Goal: Information Seeking & Learning: Check status

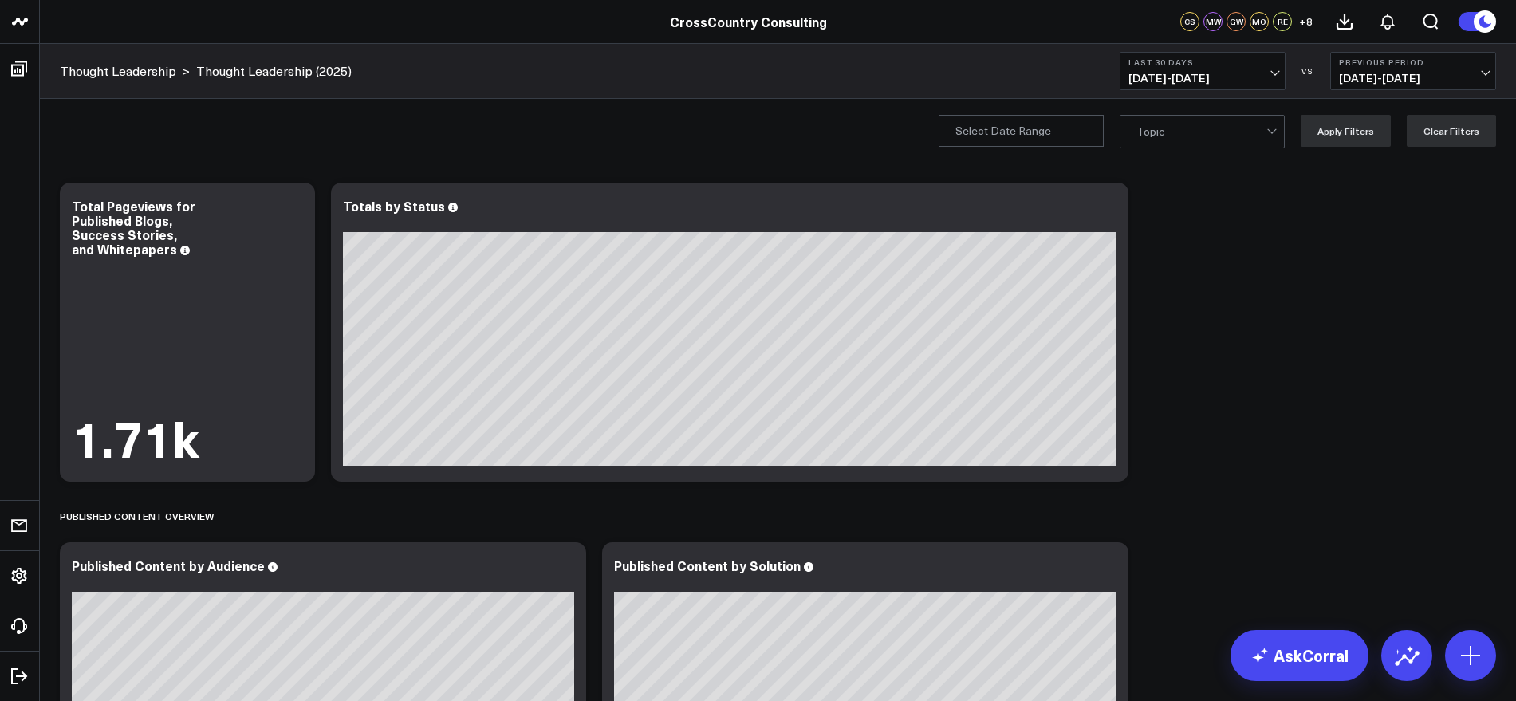
click at [1267, 70] on button "Last 30 Days [DATE] - [DATE]" at bounding box center [1203, 71] width 166 height 38
click at [1144, 475] on link "YTD" at bounding box center [1203, 478] width 164 height 30
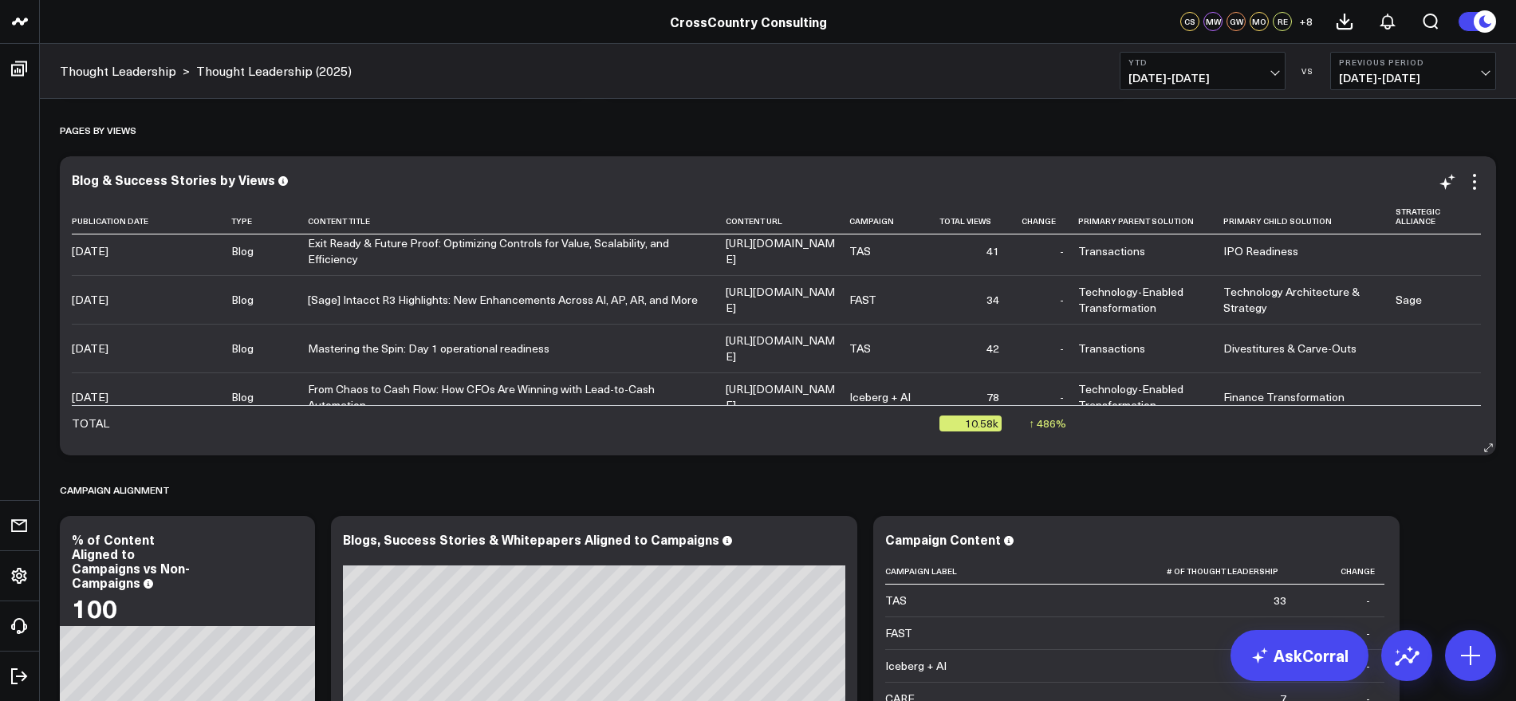
scroll to position [499, 0]
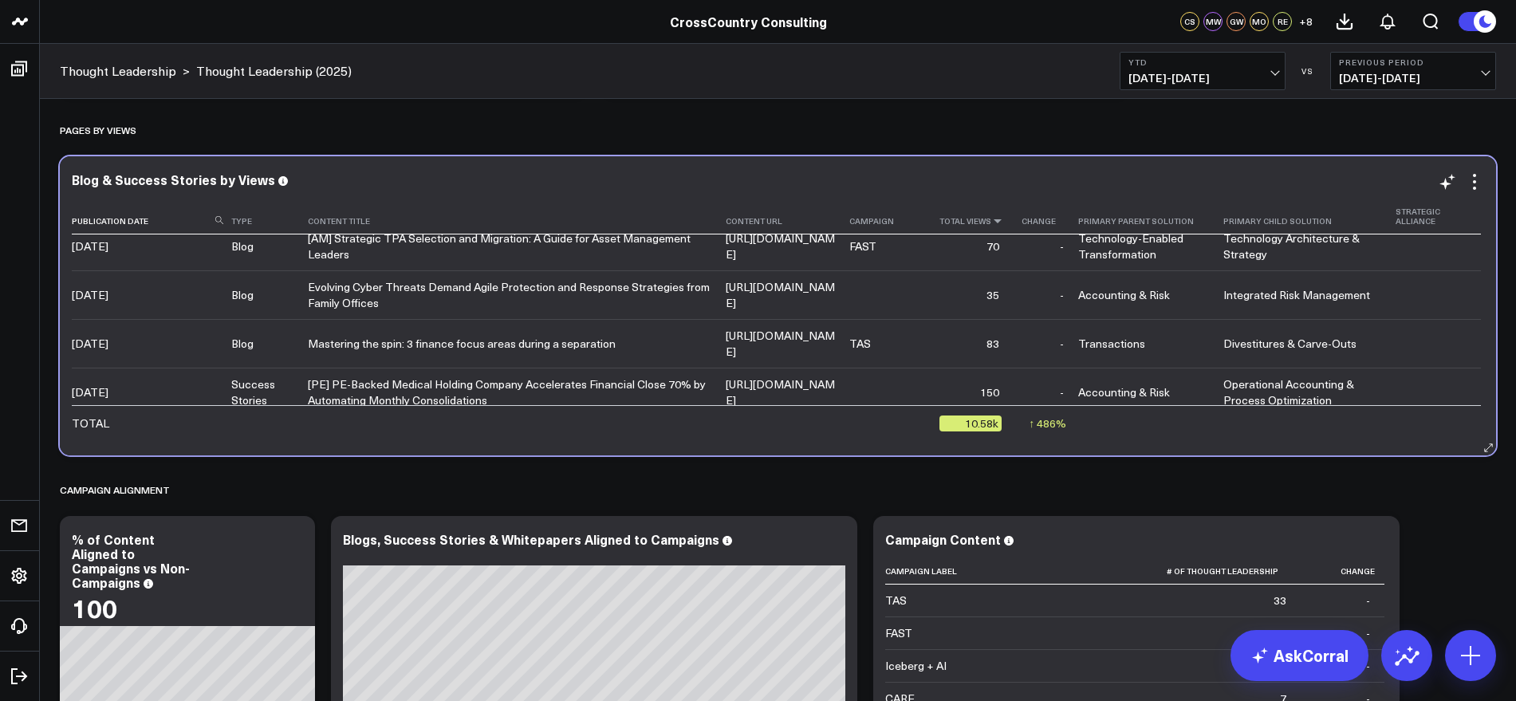
click at [1004, 221] on icon at bounding box center [997, 221] width 13 height 10
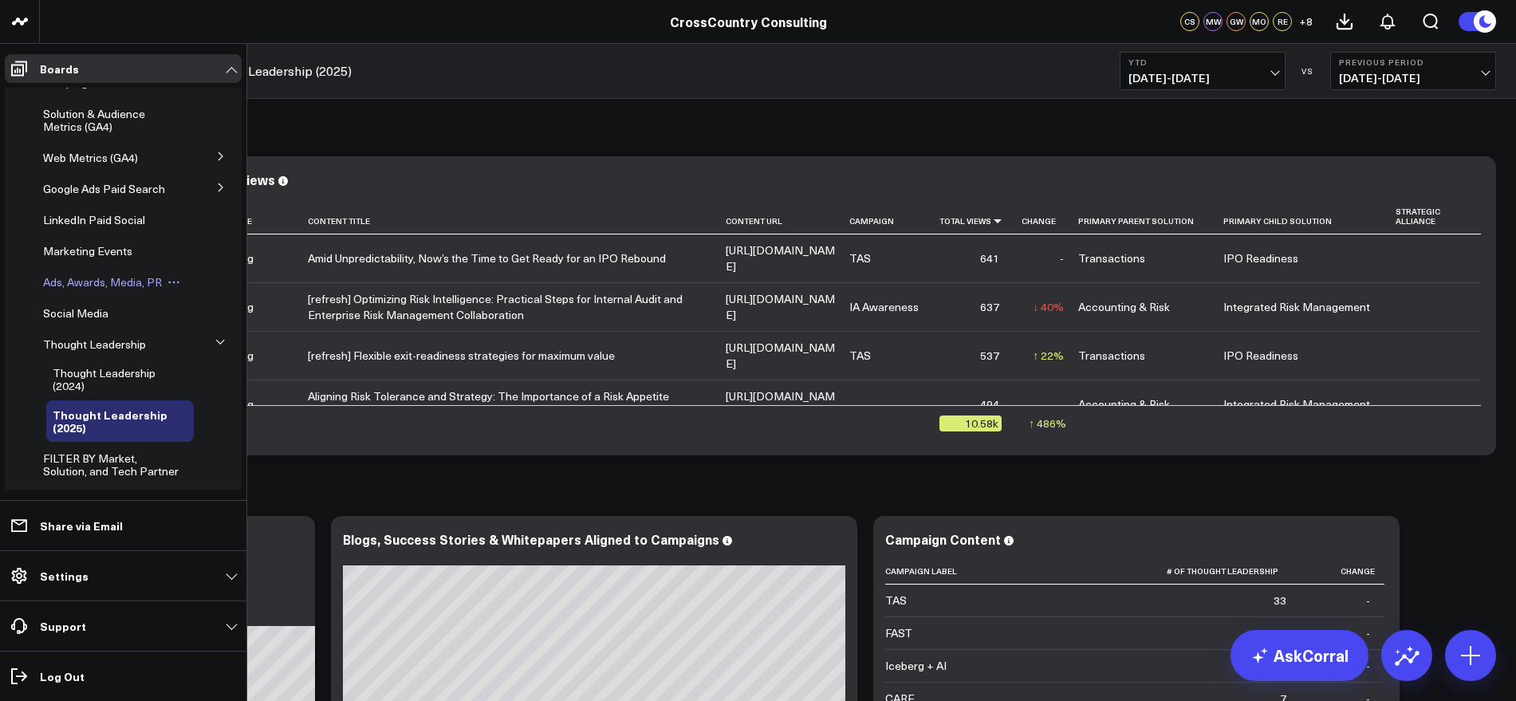
scroll to position [399, 0]
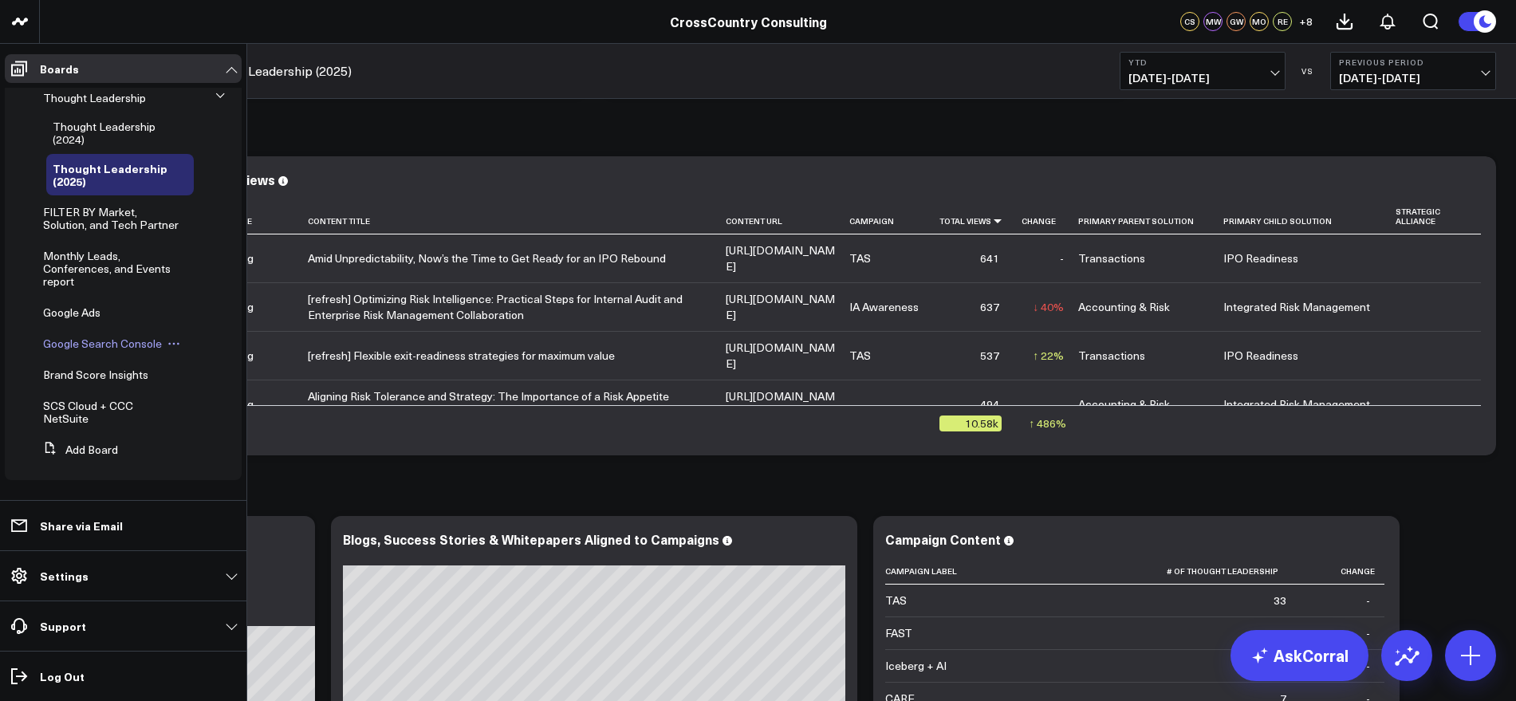
click at [104, 351] on span "Google Search Console" at bounding box center [102, 343] width 119 height 15
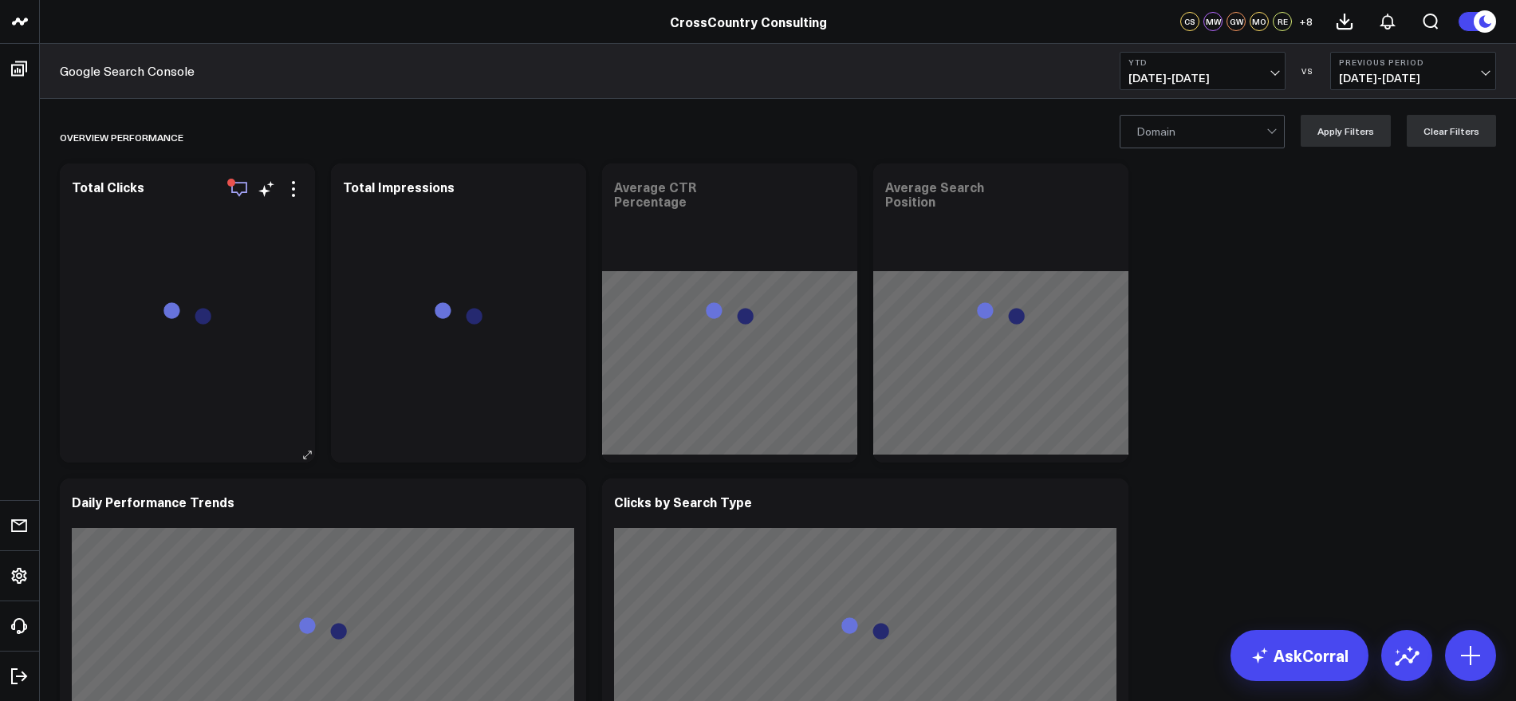
click at [233, 190] on icon "button" at bounding box center [239, 188] width 19 height 19
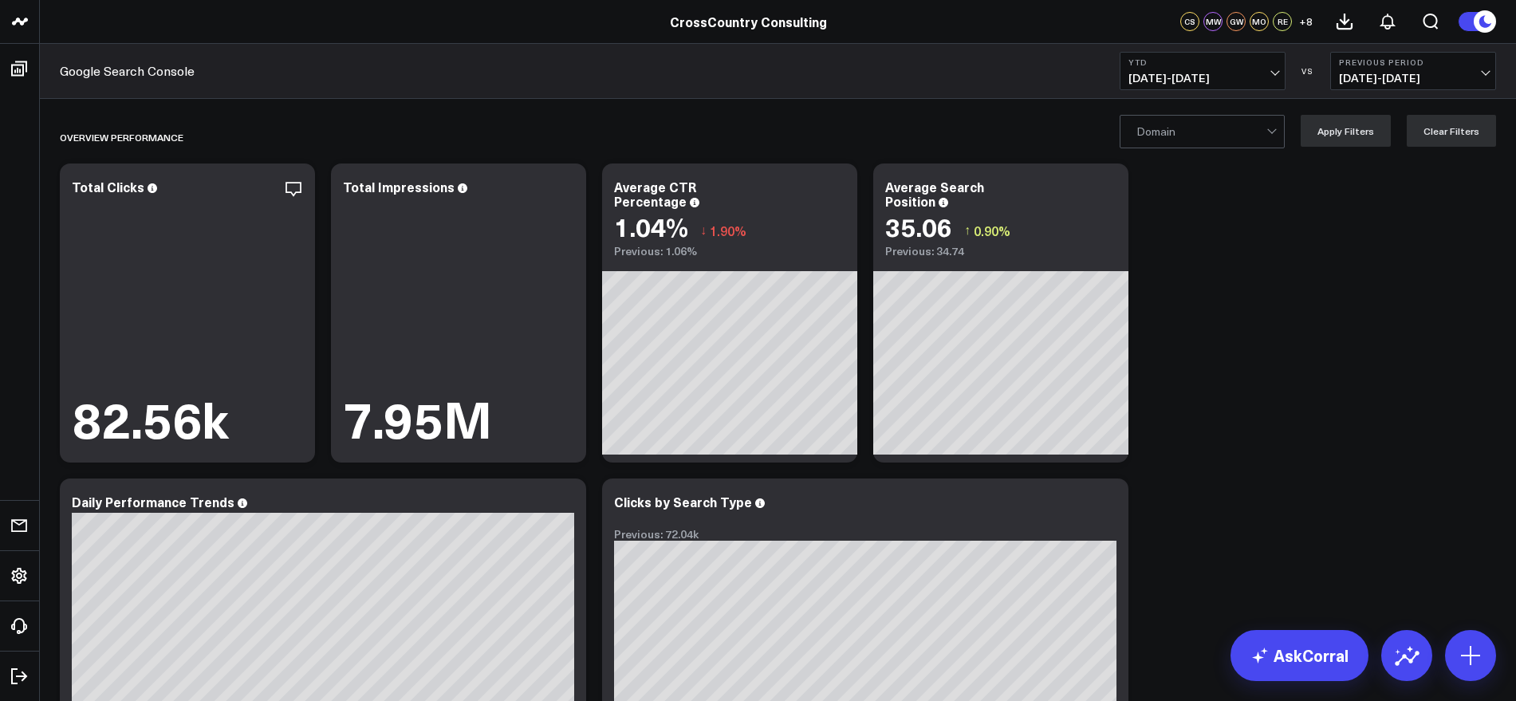
click at [1280, 140] on div at bounding box center [1274, 132] width 14 height 32
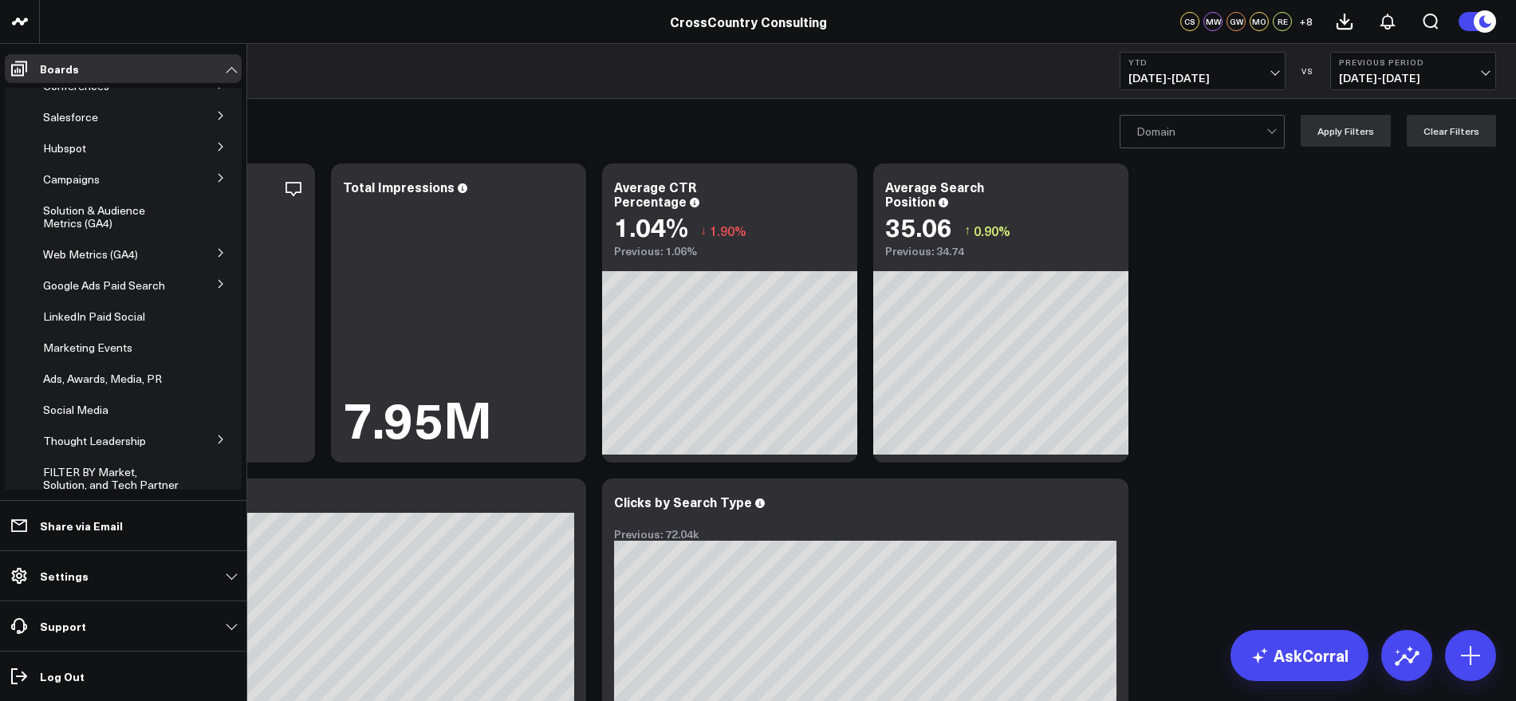
scroll to position [46, 0]
click at [207, 175] on button at bounding box center [220, 178] width 41 height 24
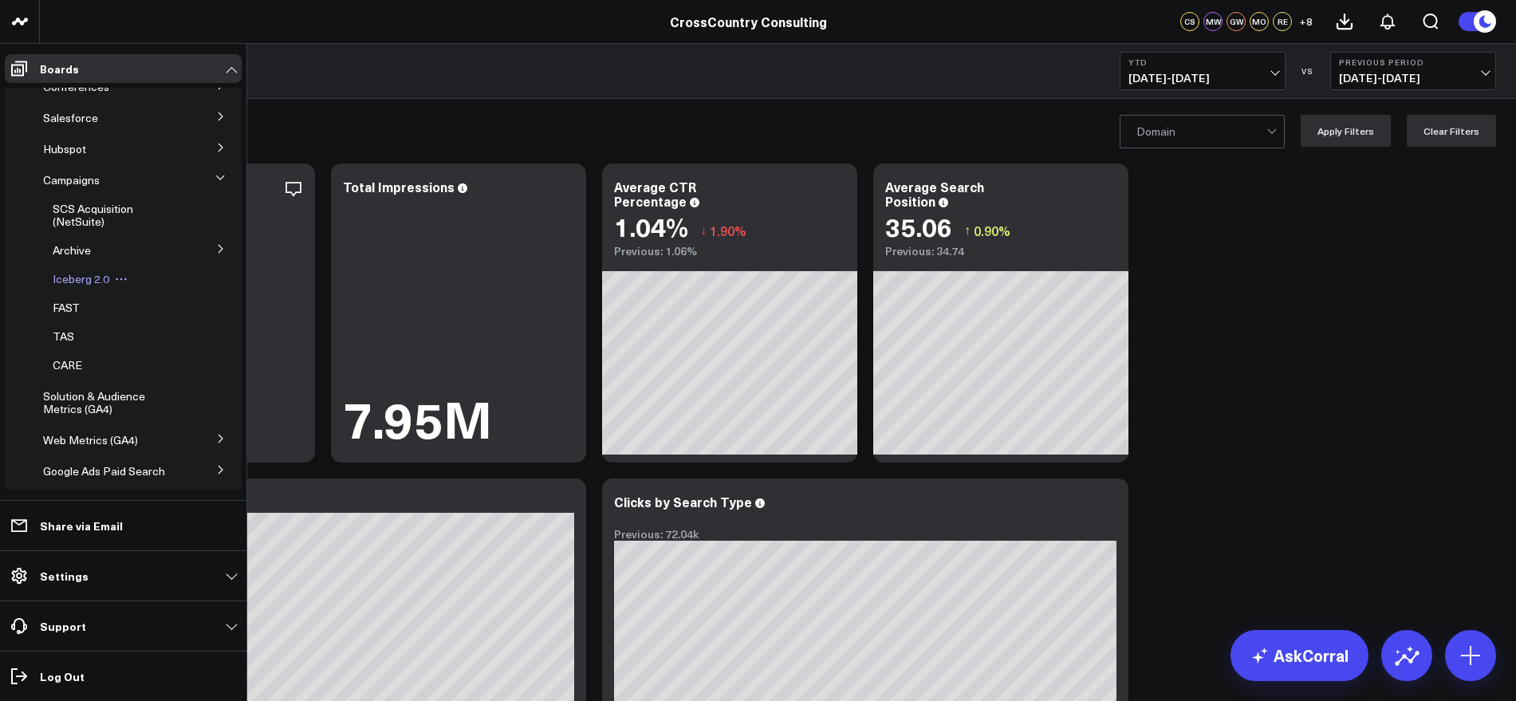
click at [69, 281] on span "Iceberg 2.0" at bounding box center [81, 278] width 57 height 15
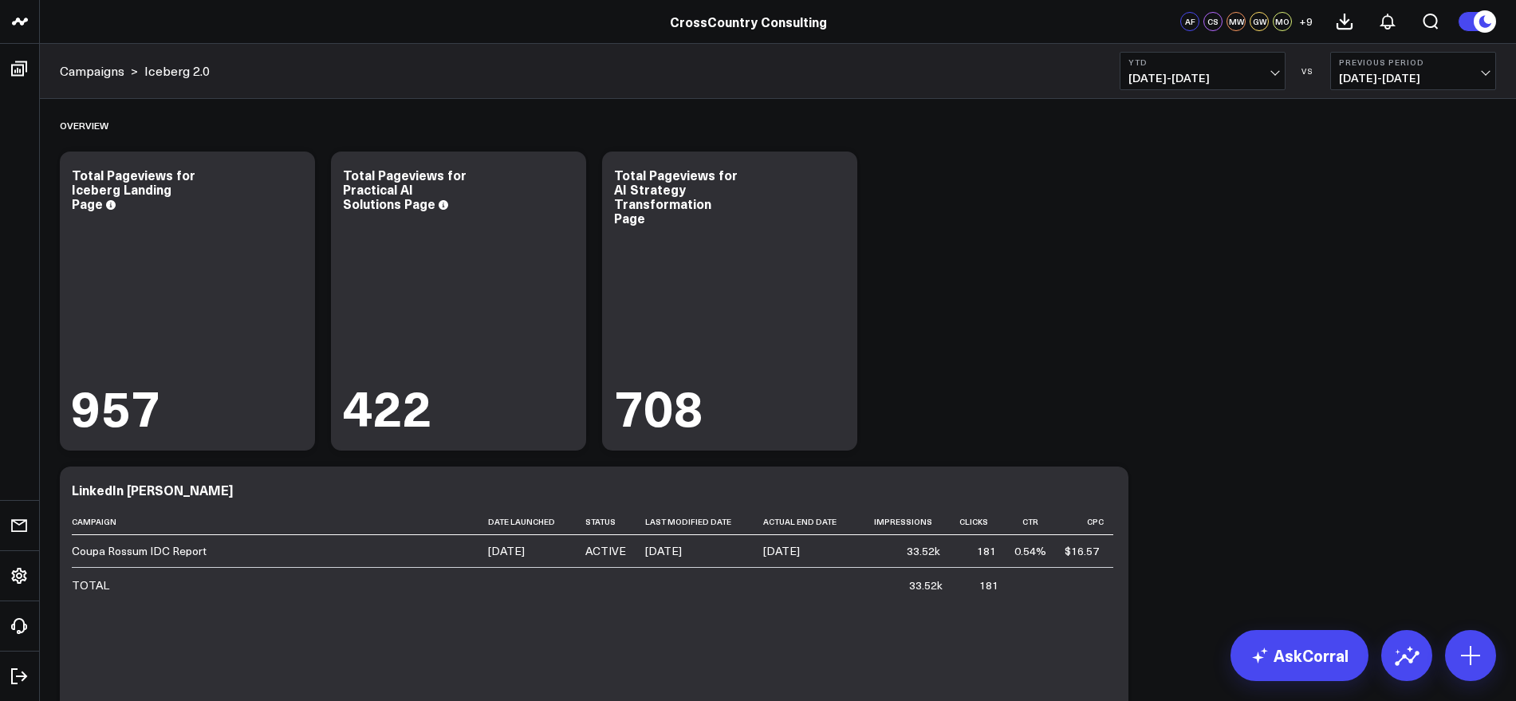
scroll to position [34, 0]
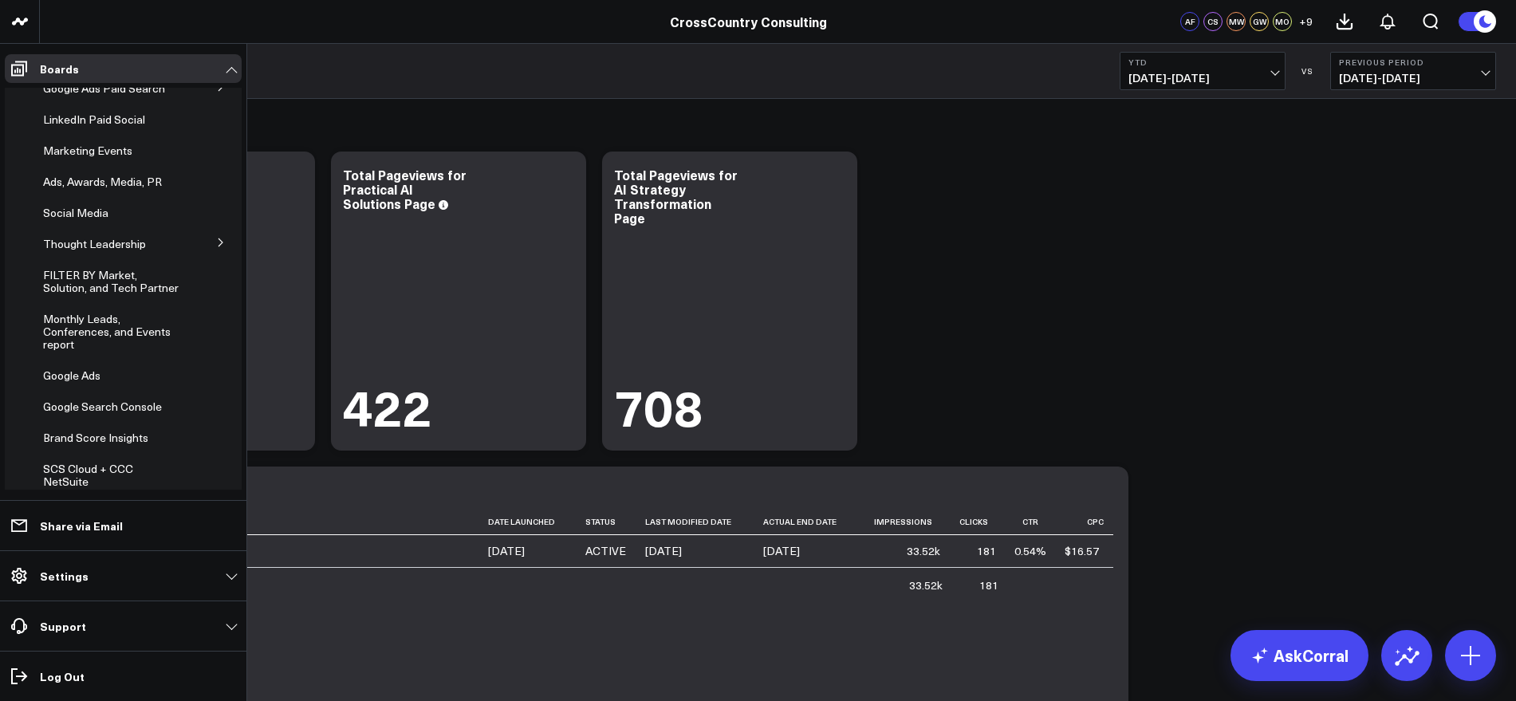
scroll to position [432, 0]
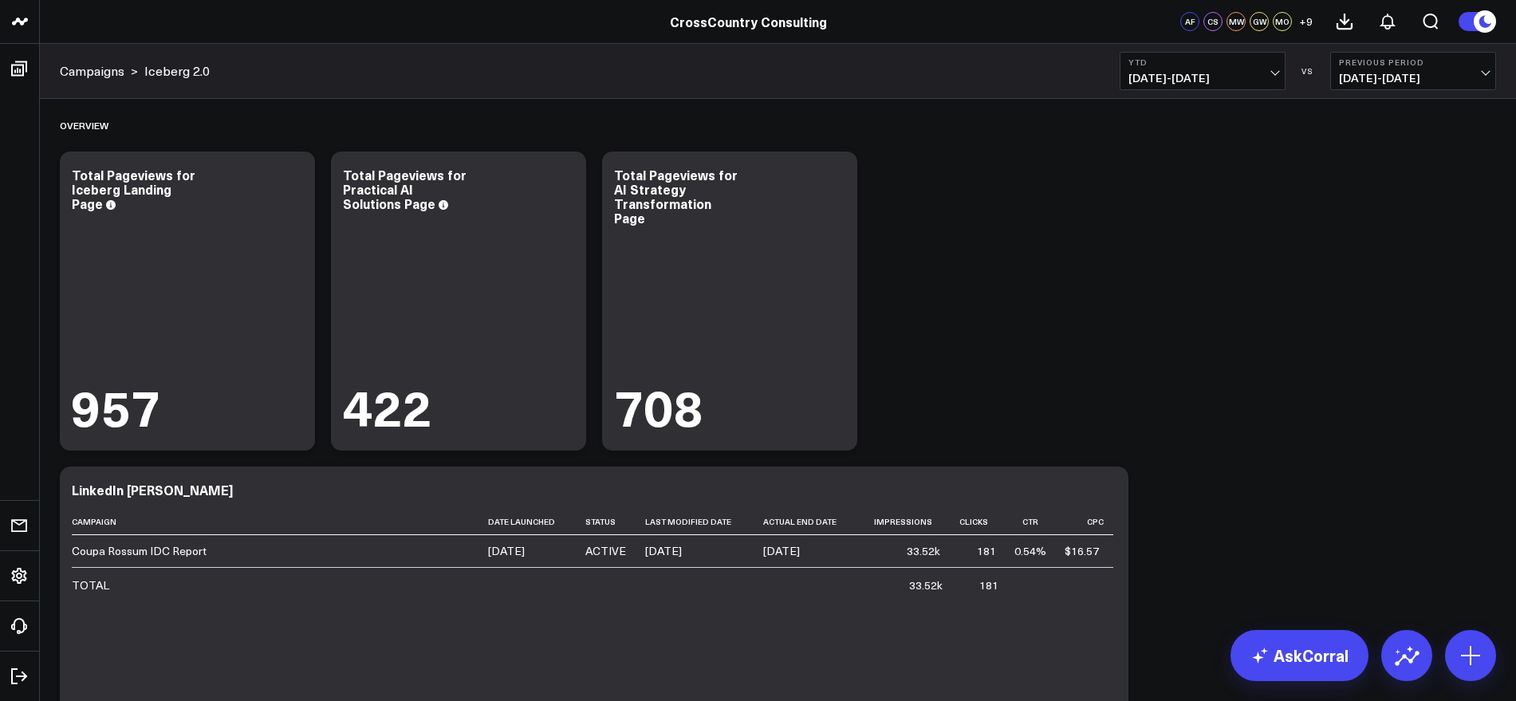
drag, startPoint x: 1405, startPoint y: 401, endPoint x: 1416, endPoint y: 403, distance: 11.3
